Goal: Information Seeking & Learning: Learn about a topic

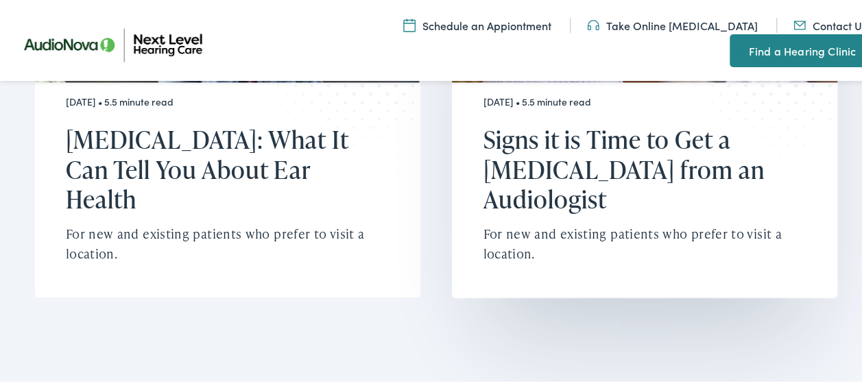
scroll to position [3703, 0]
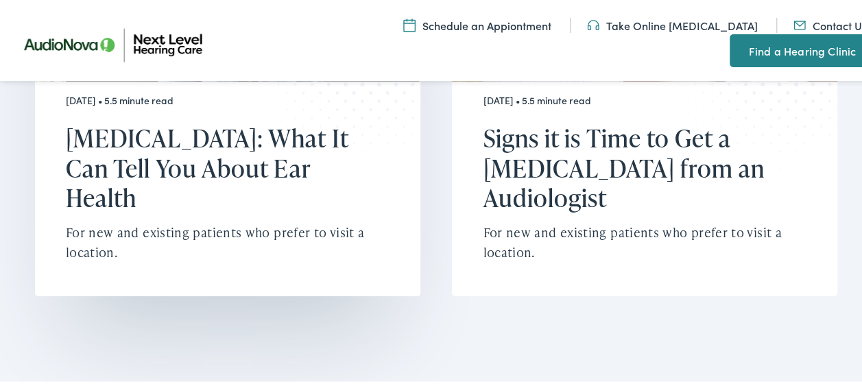
click at [195, 146] on h2 "[MEDICAL_DATA]: What It Can Tell You About Ear Health" at bounding box center [220, 165] width 308 height 89
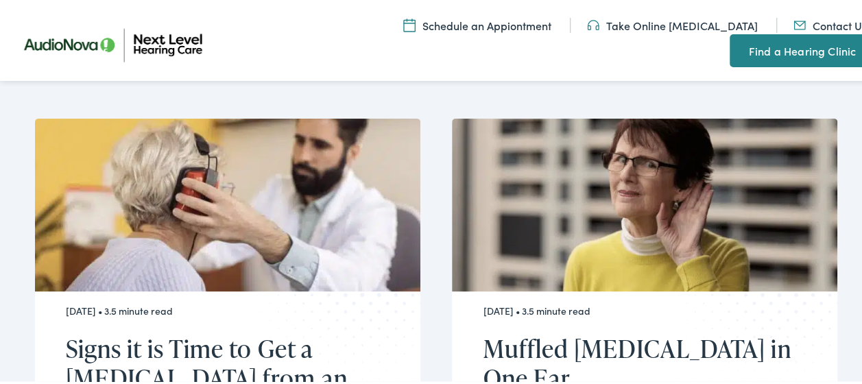
scroll to position [2674, 0]
